Goal: Task Accomplishment & Management: Use online tool/utility

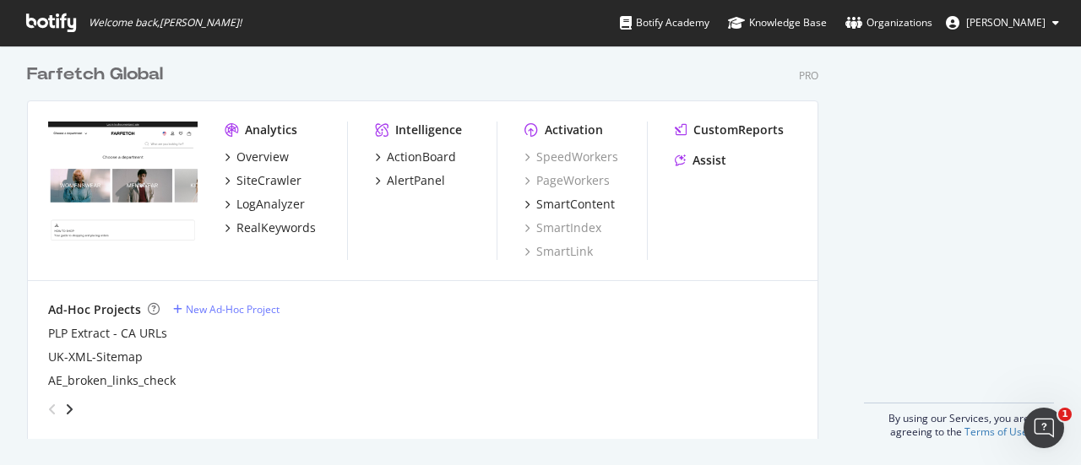
scroll to position [1083, 0]
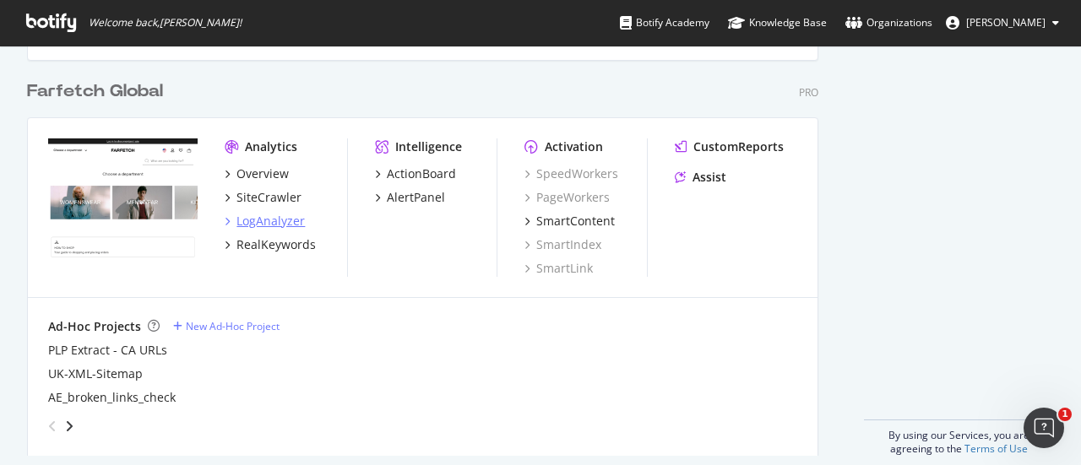
click at [289, 225] on div "LogAnalyzer" at bounding box center [271, 221] width 68 height 17
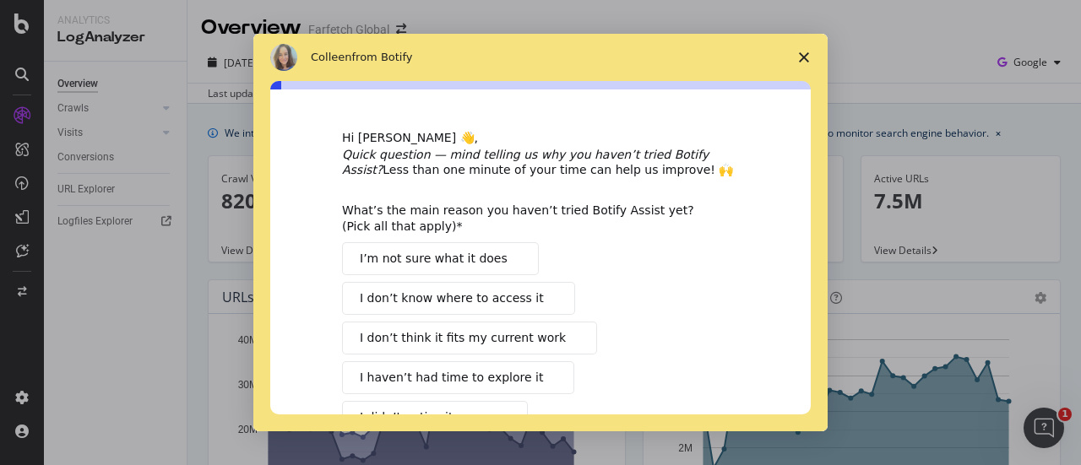
click at [810, 58] on span "Close survey" at bounding box center [803, 57] width 47 height 47
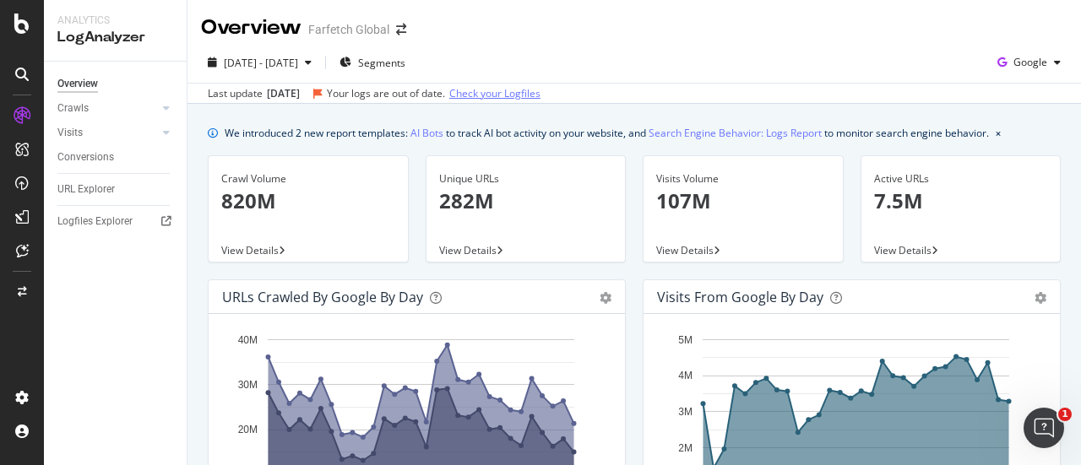
click at [530, 95] on link "Check your Logfiles" at bounding box center [494, 93] width 91 height 15
